Goal: Transaction & Acquisition: Purchase product/service

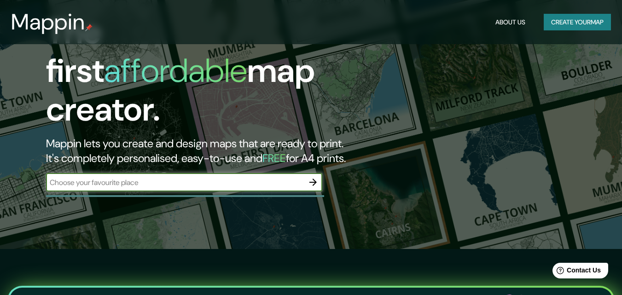
click at [309, 177] on icon "button" at bounding box center [313, 182] width 11 height 11
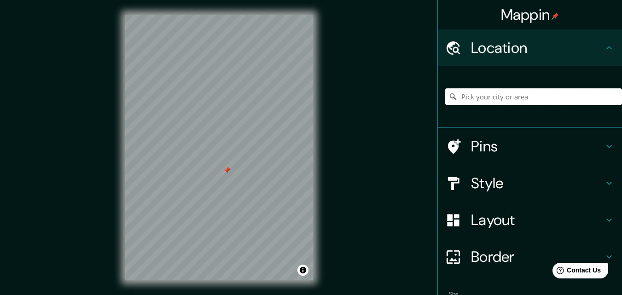
click at [475, 94] on input "Pick your city or area" at bounding box center [533, 96] width 177 height 17
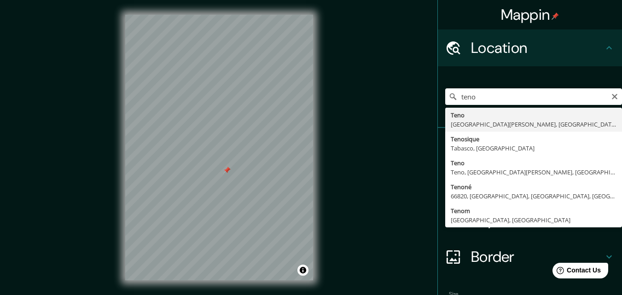
type input "Teno, [GEOGRAPHIC_DATA][PERSON_NAME], [GEOGRAPHIC_DATA]"
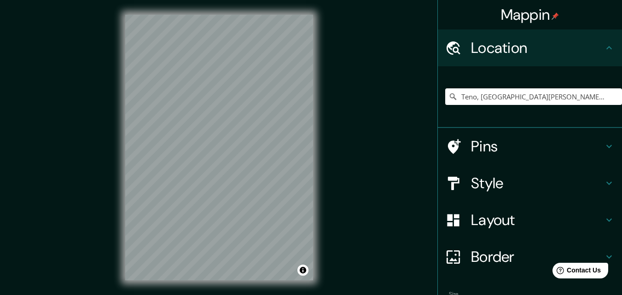
click at [478, 146] on h4 "Pins" at bounding box center [537, 146] width 133 height 18
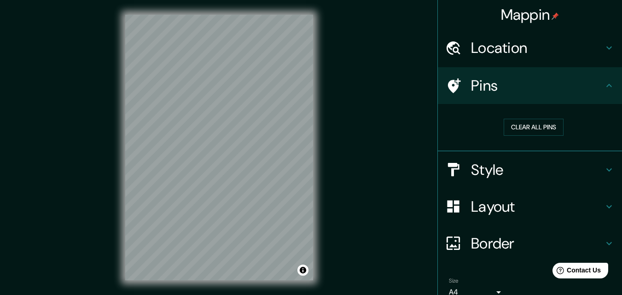
click at [473, 171] on h4 "Style" at bounding box center [537, 170] width 133 height 18
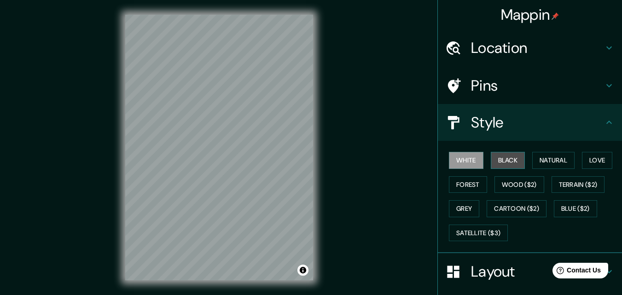
click at [494, 154] on button "Black" at bounding box center [508, 160] width 35 height 17
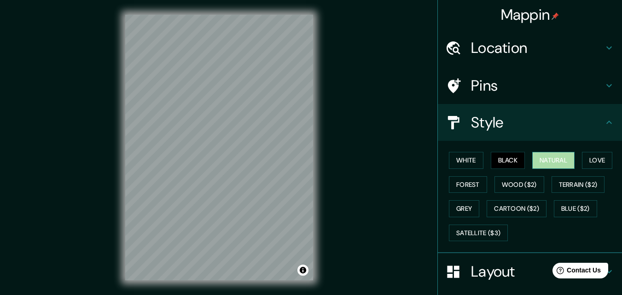
click at [546, 155] on button "Natural" at bounding box center [553, 160] width 42 height 17
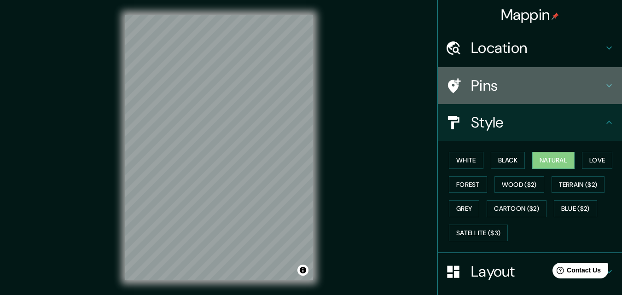
click at [481, 86] on h4 "Pins" at bounding box center [537, 85] width 133 height 18
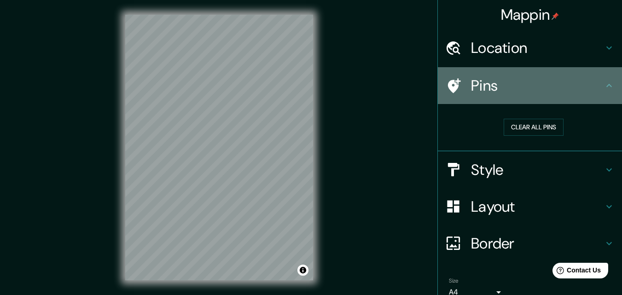
click at [481, 86] on h4 "Pins" at bounding box center [537, 85] width 133 height 18
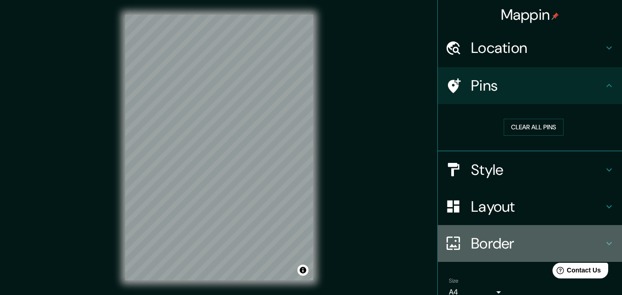
click at [477, 240] on h4 "Border" at bounding box center [537, 243] width 133 height 18
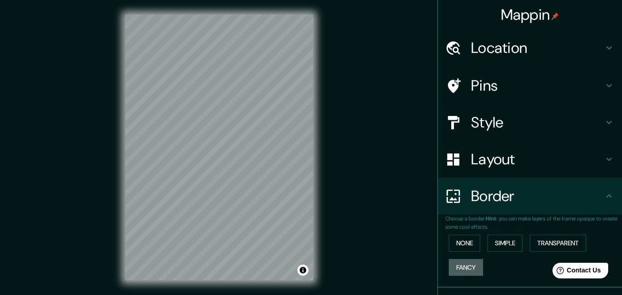
click at [462, 261] on button "Fancy" at bounding box center [466, 267] width 34 height 17
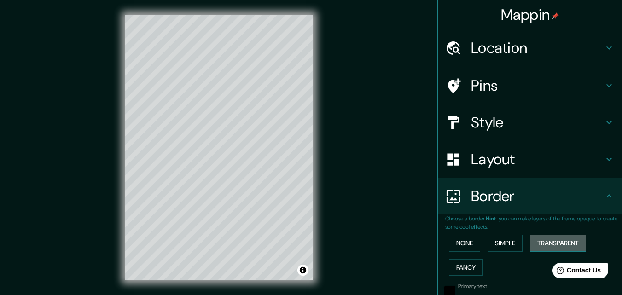
click at [543, 246] on button "Transparent" at bounding box center [558, 243] width 56 height 17
click at [504, 246] on button "Simple" at bounding box center [505, 243] width 35 height 17
click at [449, 239] on button "None" at bounding box center [464, 243] width 31 height 17
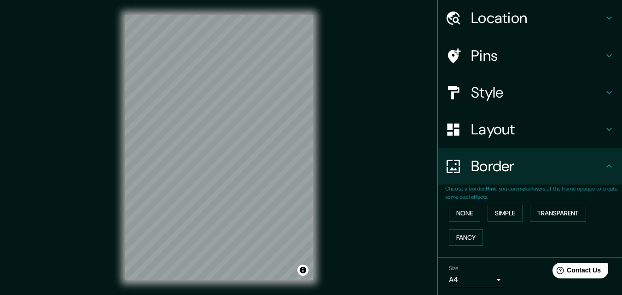
scroll to position [61, 0]
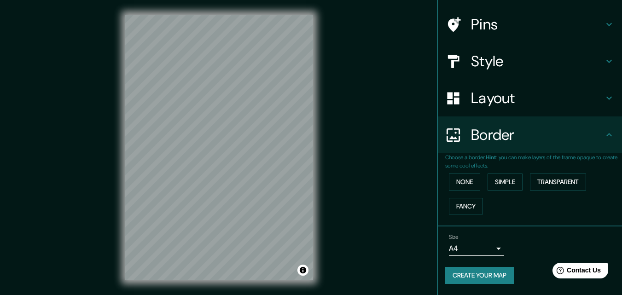
click at [484, 244] on body "Mappin Location [GEOGRAPHIC_DATA], [GEOGRAPHIC_DATA][PERSON_NAME], [GEOGRAPHIC_…" at bounding box center [311, 147] width 622 height 295
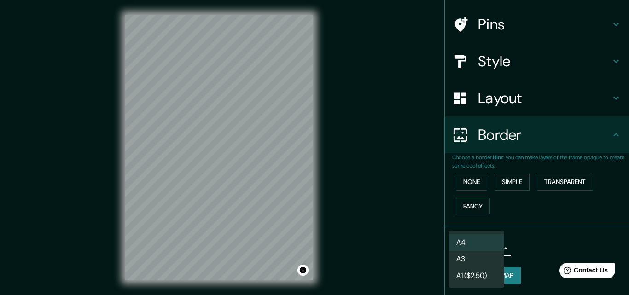
click at [480, 242] on li "A4" at bounding box center [476, 242] width 55 height 17
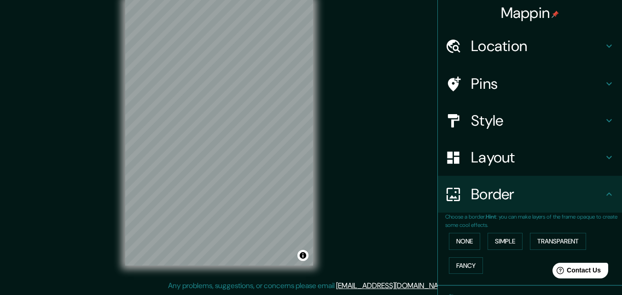
scroll to position [0, 0]
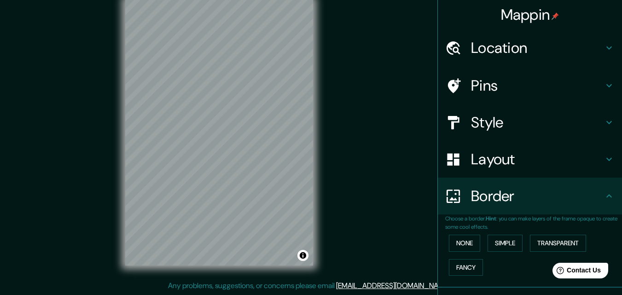
click at [349, 144] on div "Mappin Location [GEOGRAPHIC_DATA], [GEOGRAPHIC_DATA][PERSON_NAME], [GEOGRAPHIC_…" at bounding box center [311, 140] width 622 height 310
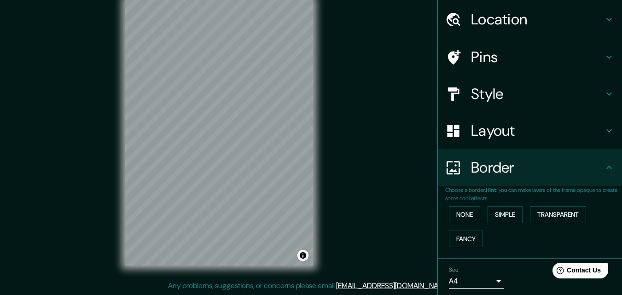
scroll to position [61, 0]
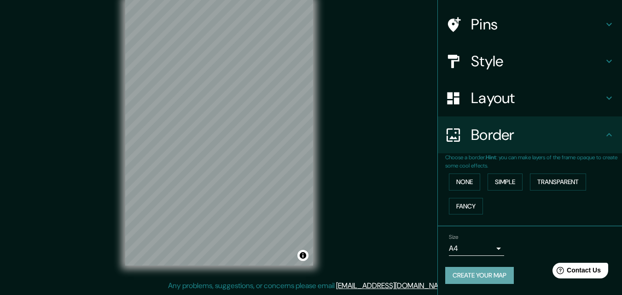
click at [480, 271] on button "Create your map" at bounding box center [479, 275] width 69 height 17
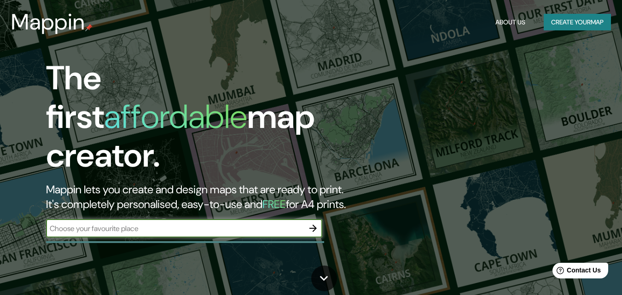
click at [200, 223] on input "text" at bounding box center [175, 228] width 258 height 11
click at [189, 223] on input "tenio" at bounding box center [175, 228] width 258 height 11
type input "teno"
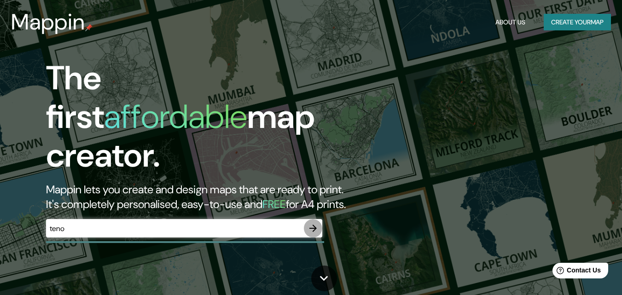
click at [313, 223] on icon "button" at bounding box center [313, 228] width 11 height 11
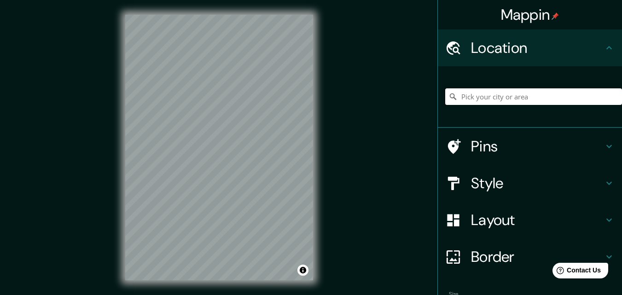
click at [500, 100] on input "Pick your city or area" at bounding box center [533, 96] width 177 height 17
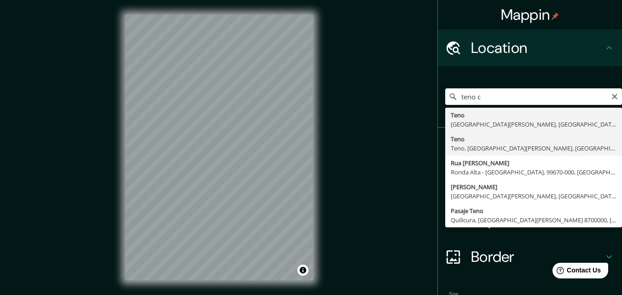
type input "Teno, Teno, Región del Maule, Chile"
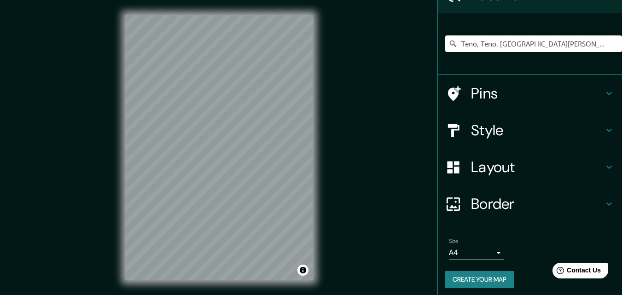
scroll to position [57, 0]
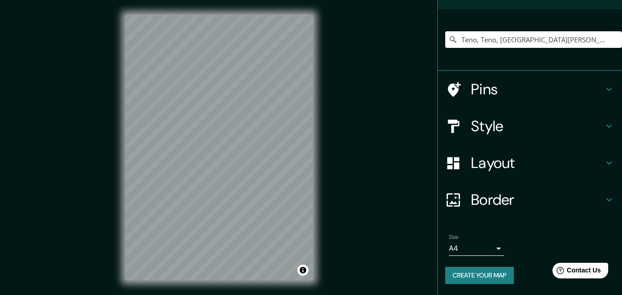
click at [484, 200] on h4 "Border" at bounding box center [537, 200] width 133 height 18
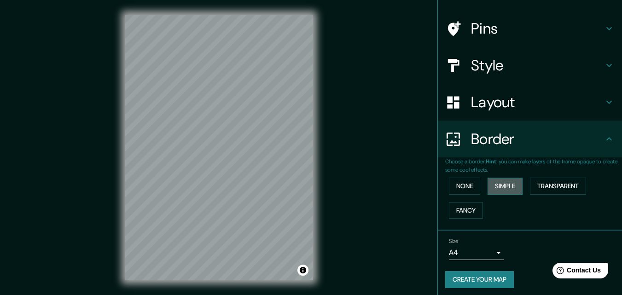
click at [493, 187] on button "Simple" at bounding box center [505, 186] width 35 height 17
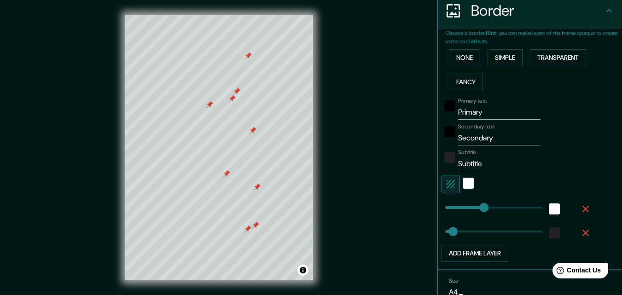
scroll to position [229, 0]
